Goal: Information Seeking & Learning: Learn about a topic

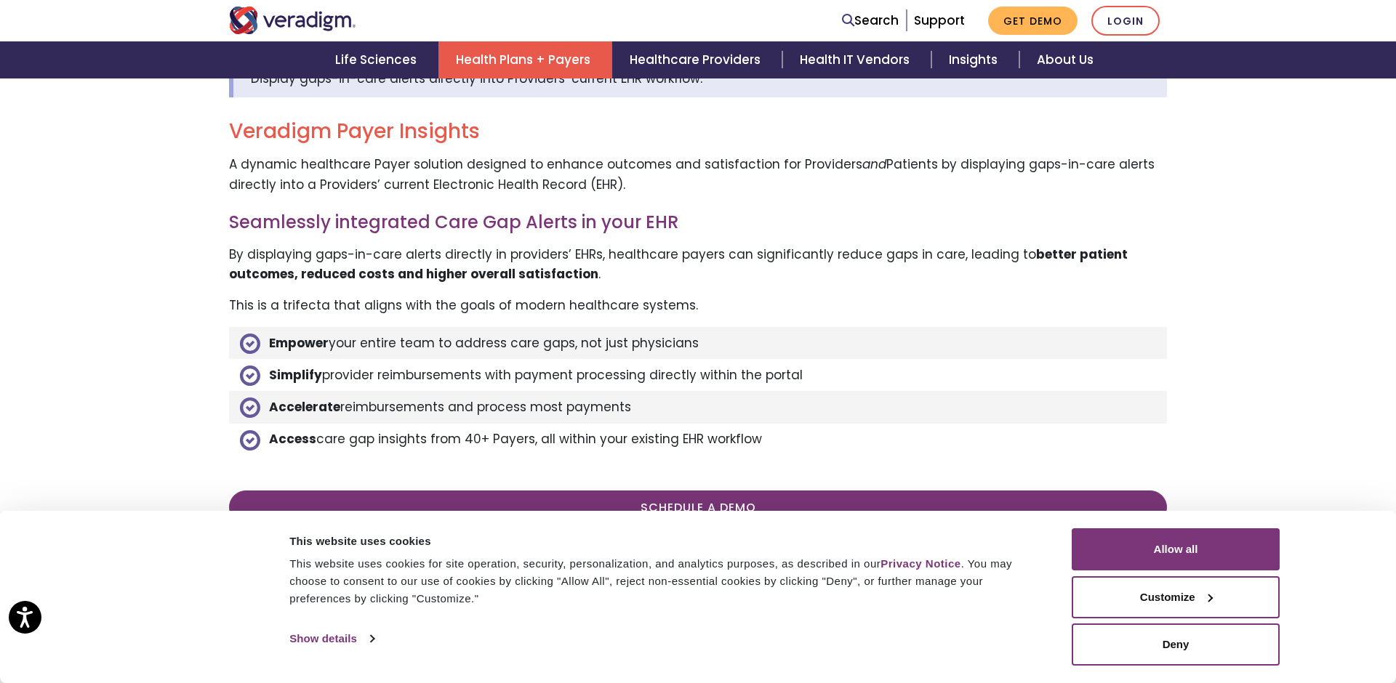
scroll to position [569, 0]
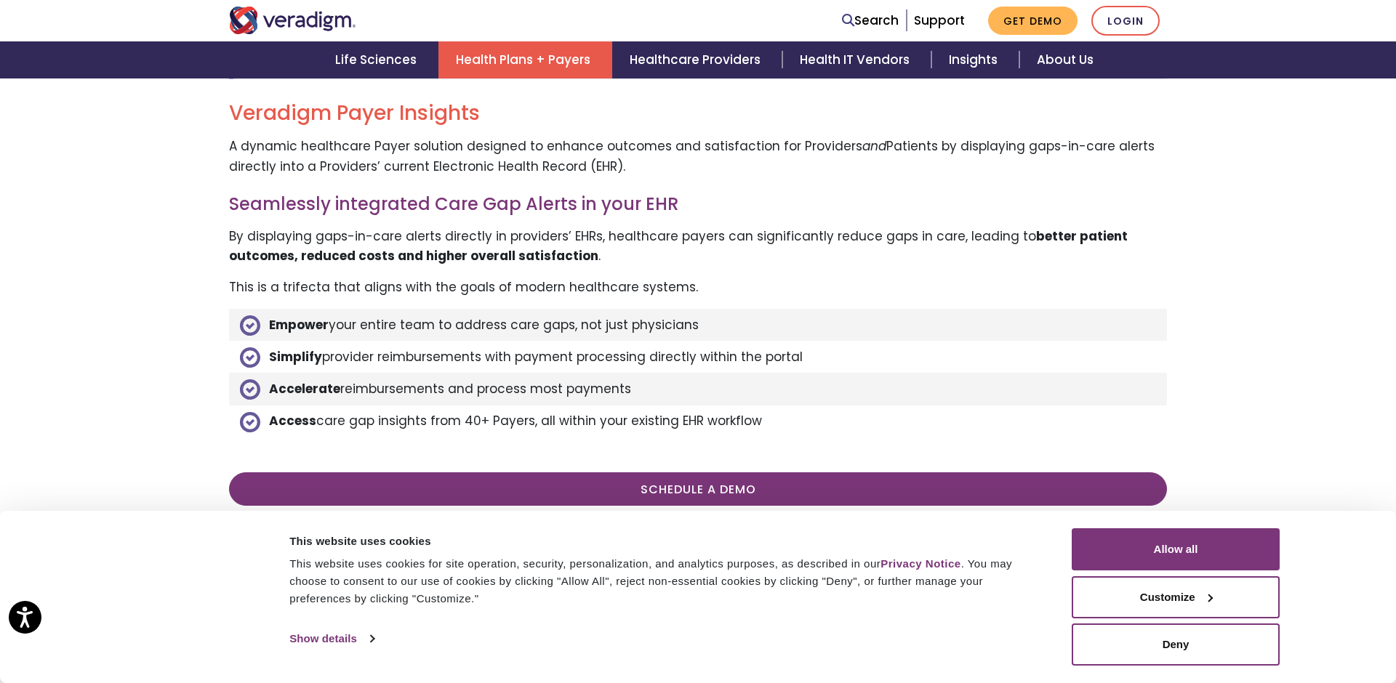
click at [525, 204] on h3 "Seamlessly integrated Care Gap Alerts in your EHR" at bounding box center [698, 204] width 938 height 21
click at [496, 319] on li "Empower your entire team to address care gaps, not just physicians" at bounding box center [698, 325] width 938 height 32
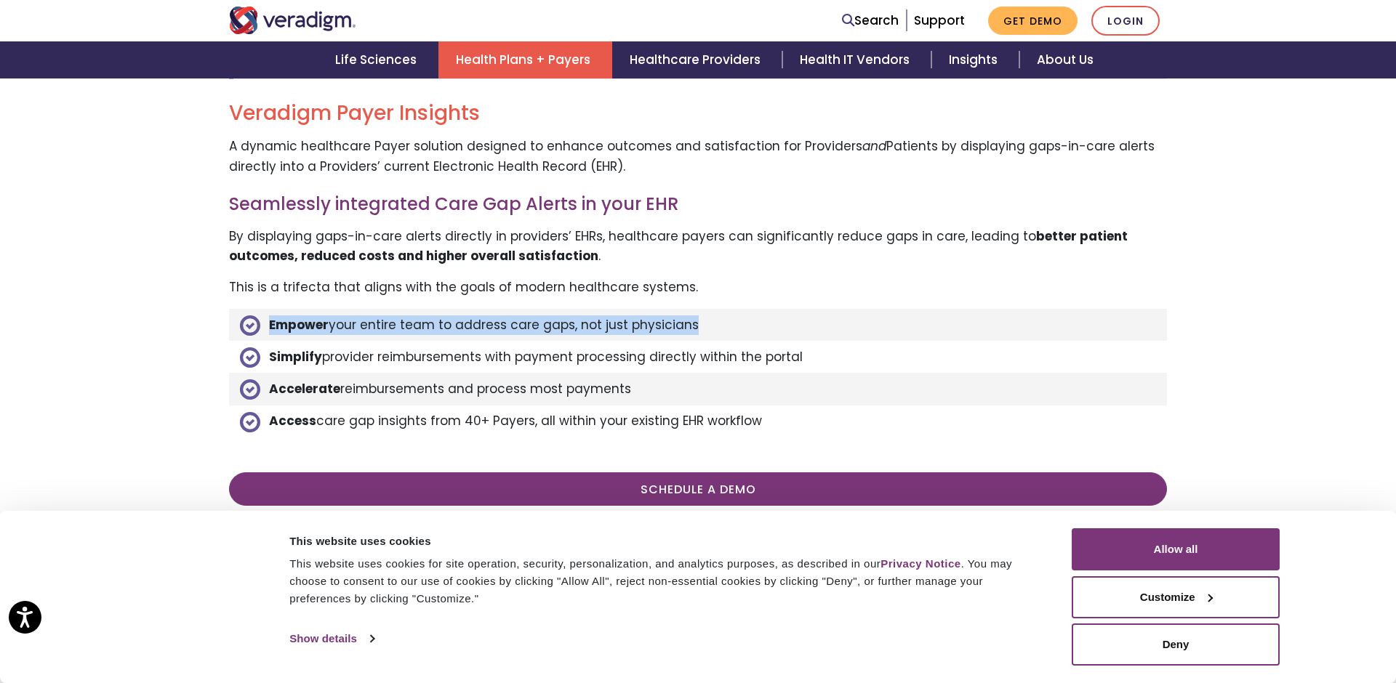
click at [496, 319] on li "Empower your entire team to address care gaps, not just physicians" at bounding box center [698, 325] width 938 height 32
